Goal: Download file/media

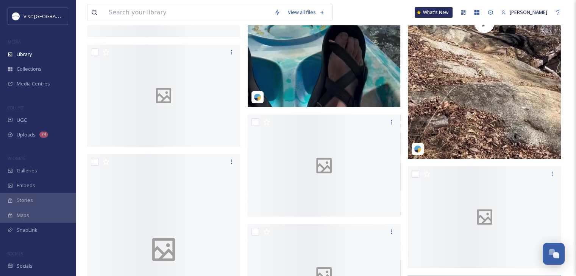
scroll to position [2535, 0]
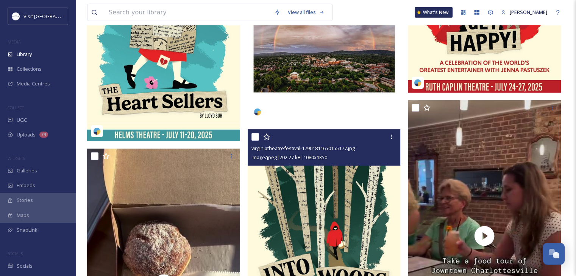
scroll to position [1968, 0]
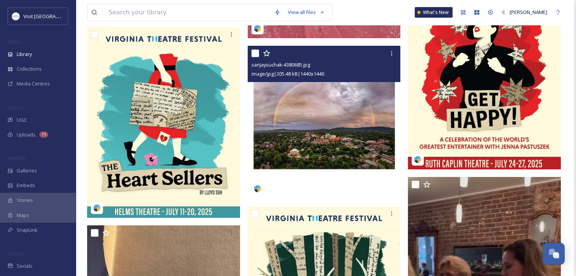
click at [297, 142] on img at bounding box center [323, 122] width 153 height 153
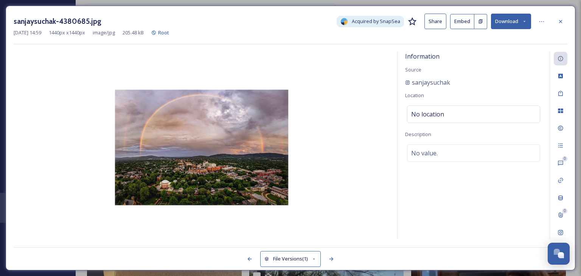
click at [518, 19] on button "Download" at bounding box center [511, 22] width 40 height 16
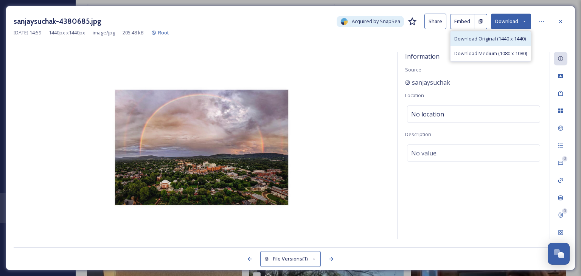
click at [504, 41] on span "Download Original (1440 x 1440)" at bounding box center [490, 38] width 72 height 7
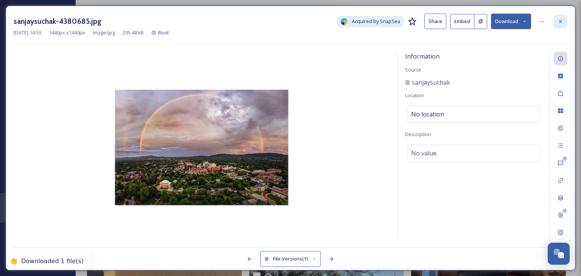
click at [563, 20] on icon at bounding box center [561, 22] width 6 height 6
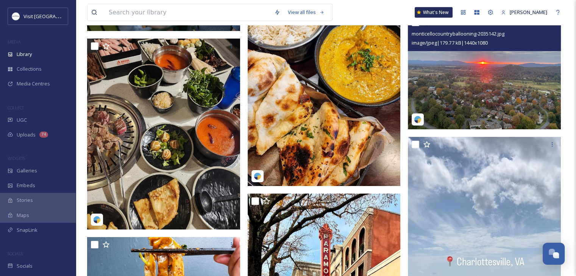
scroll to position [13508, 0]
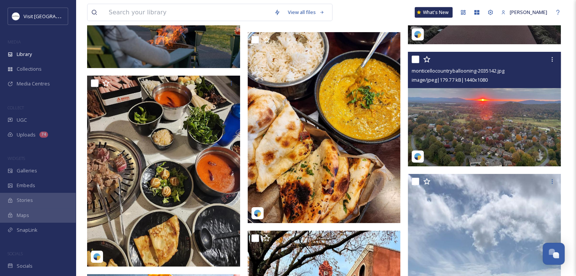
click at [478, 123] on img at bounding box center [484, 109] width 153 height 115
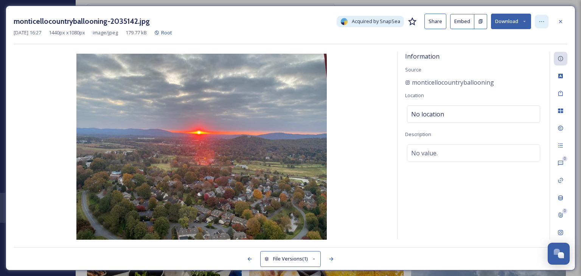
click at [548, 20] on div at bounding box center [542, 22] width 14 height 14
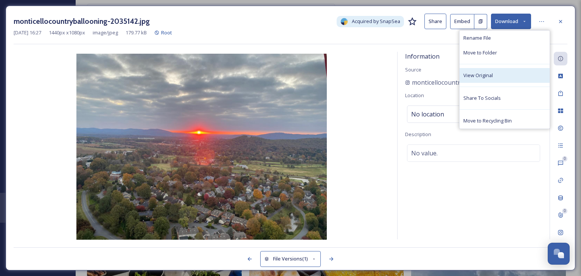
click at [496, 75] on div "View Original" at bounding box center [505, 75] width 90 height 15
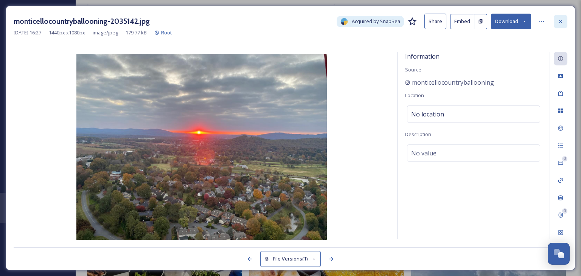
click at [562, 18] on div at bounding box center [561, 22] width 14 height 14
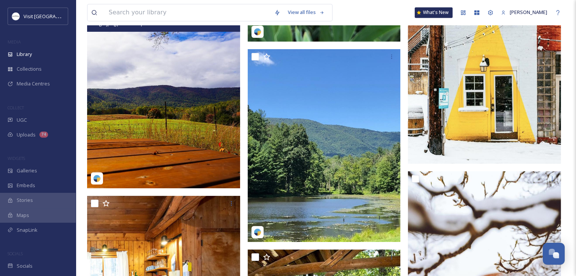
click at [174, 143] on img at bounding box center [163, 91] width 153 height 193
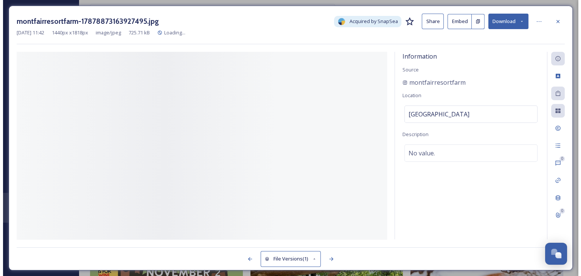
scroll to position [15275, 0]
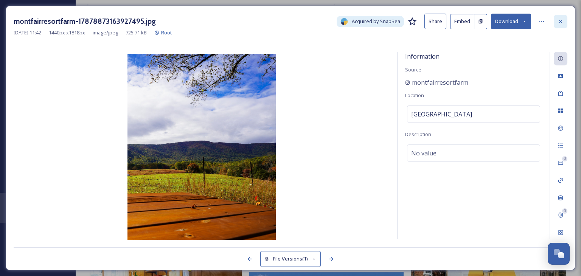
click at [559, 17] on div at bounding box center [561, 22] width 14 height 14
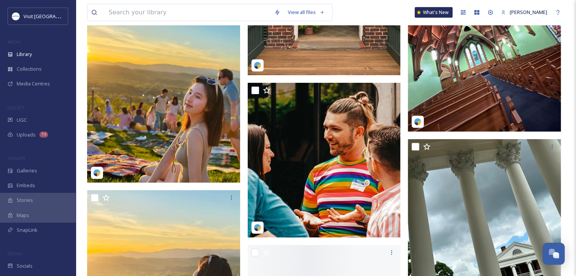
scroll to position [19789, 0]
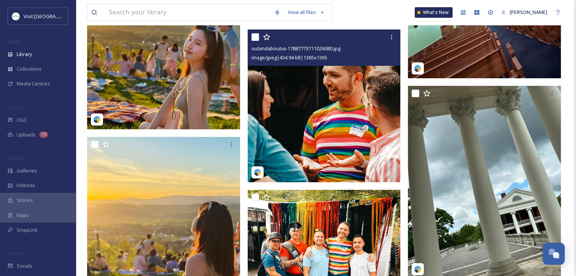
drag, startPoint x: 368, startPoint y: 140, endPoint x: 367, endPoint y: 149, distance: 8.8
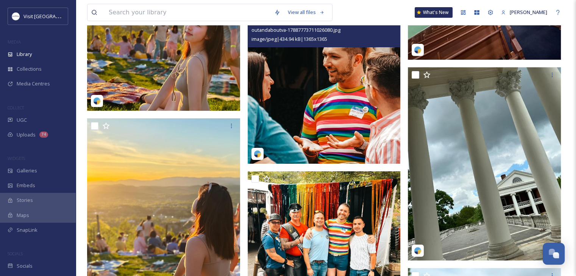
drag, startPoint x: 367, startPoint y: 149, endPoint x: 572, endPoint y: 177, distance: 207.1
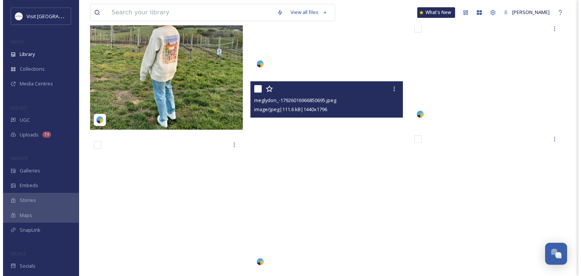
scroll to position [23838, 0]
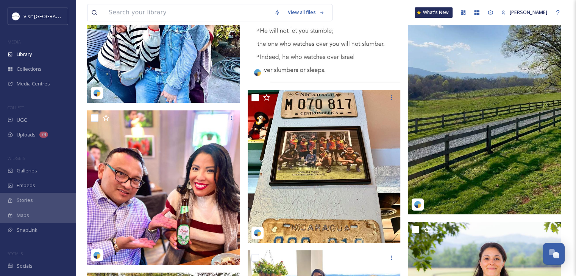
click at [473, 120] on img at bounding box center [484, 78] width 153 height 272
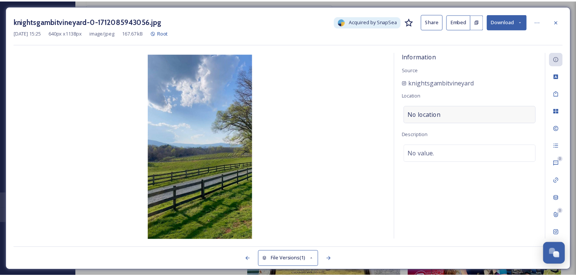
scroll to position [23843, 0]
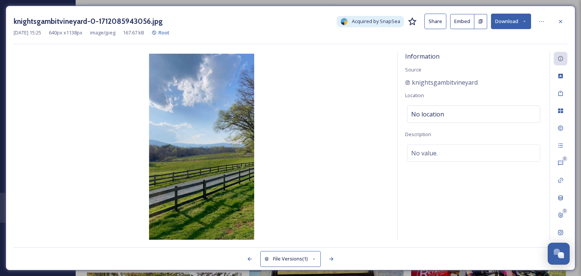
click at [525, 23] on icon at bounding box center [524, 21] width 5 height 5
click at [562, 20] on icon at bounding box center [561, 22] width 6 height 6
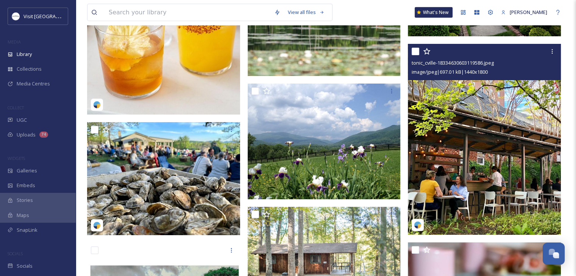
scroll to position [21989, 0]
